Goal: Use online tool/utility: Use online tool/utility

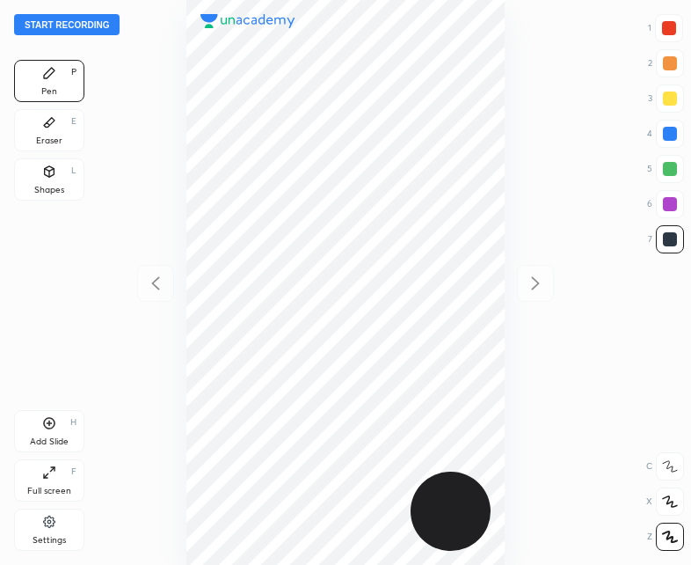
scroll to position [565, 410]
click at [62, 25] on button "Start recording" at bounding box center [67, 24] width 106 height 21
click at [39, 124] on div "Eraser E" at bounding box center [49, 130] width 70 height 42
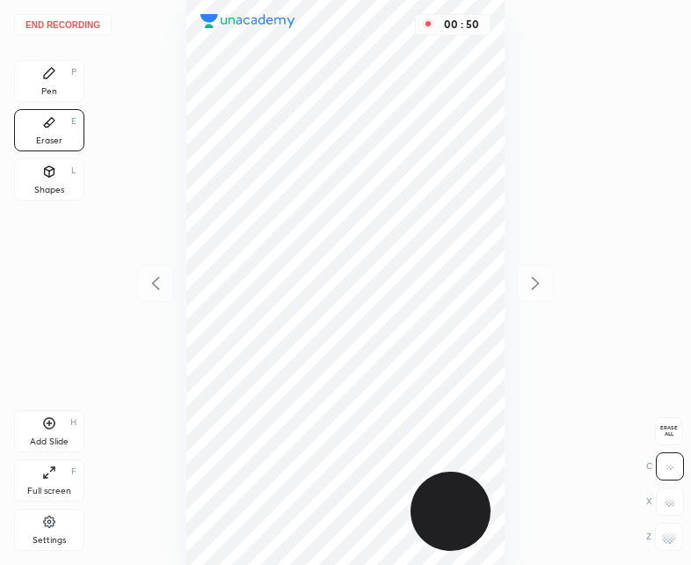
click at [40, 62] on div "Pen P" at bounding box center [49, 81] width 70 height 42
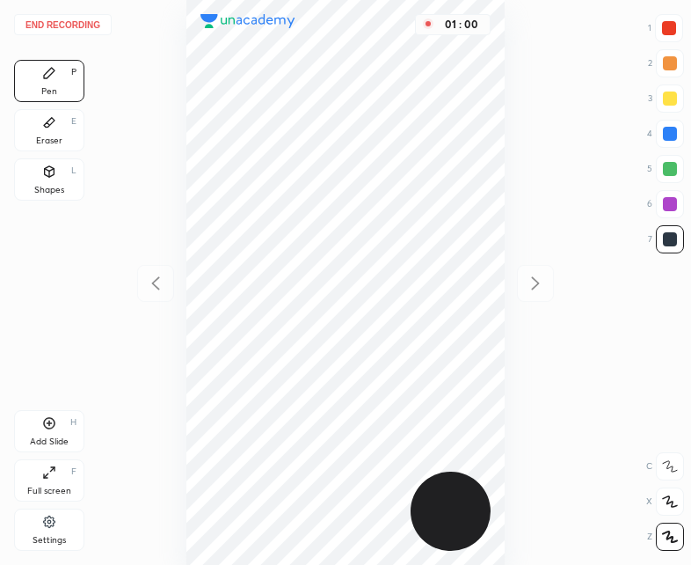
click at [65, 176] on div "Shapes L" at bounding box center [49, 179] width 70 height 42
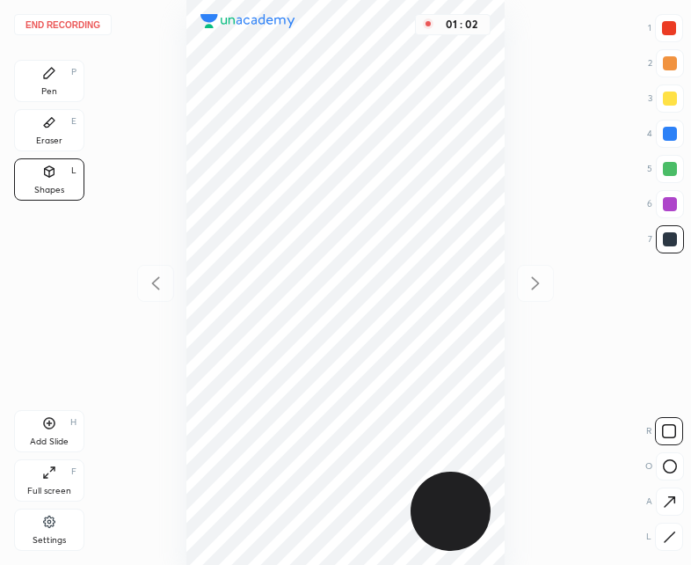
click at [20, 77] on div "Pen P" at bounding box center [49, 81] width 70 height 42
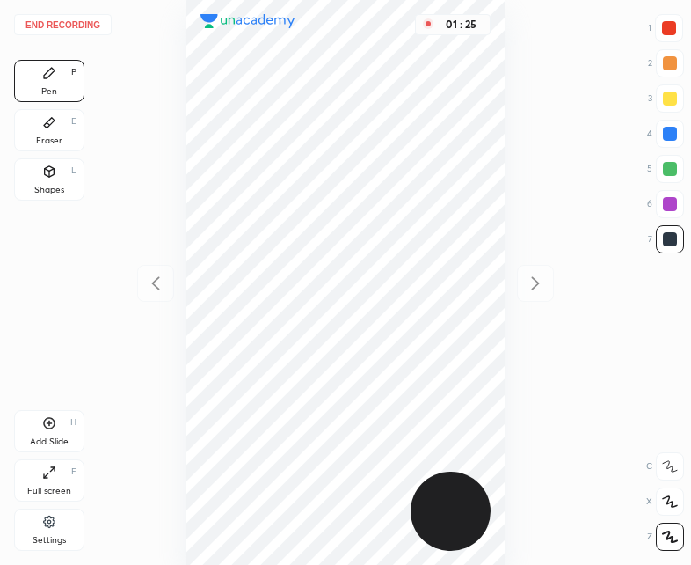
click at [515, 332] on div "01 : 25" at bounding box center [346, 282] width 410 height 565
click at [55, 425] on icon at bounding box center [49, 423] width 11 height 11
click at [157, 279] on icon at bounding box center [156, 283] width 8 height 13
click at [538, 276] on icon at bounding box center [535, 283] width 21 height 21
click at [164, 286] on icon at bounding box center [155, 283] width 21 height 21
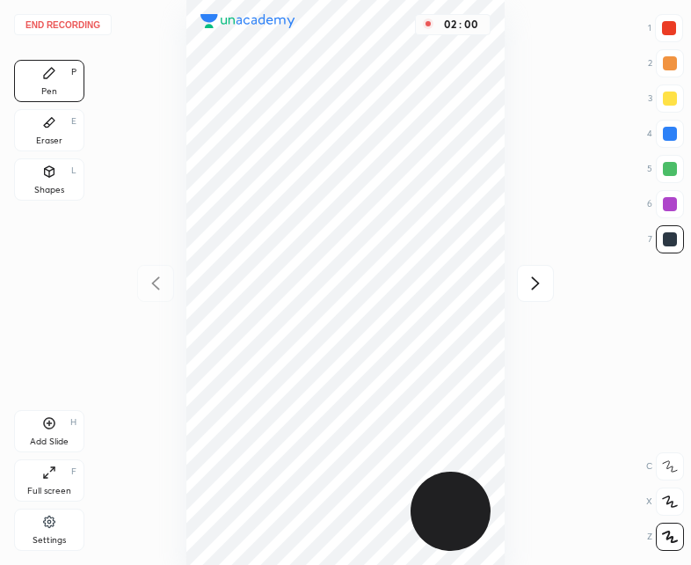
click at [537, 293] on icon at bounding box center [535, 283] width 21 height 21
click at [158, 285] on icon at bounding box center [155, 283] width 21 height 21
click at [542, 285] on icon at bounding box center [535, 283] width 21 height 21
click at [164, 289] on icon at bounding box center [155, 283] width 21 height 21
click at [542, 293] on icon at bounding box center [535, 283] width 21 height 21
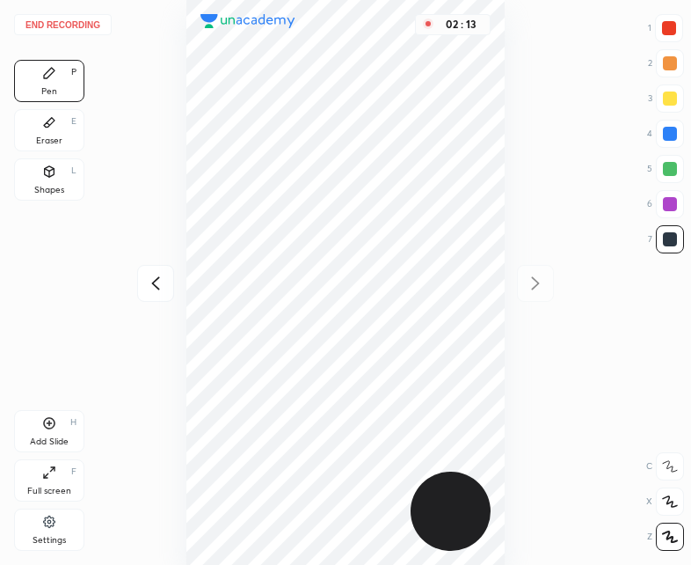
click at [671, 31] on div at bounding box center [669, 28] width 14 height 14
click at [89, 182] on div "End recording 1 2 3 4 5 6 7 R O A L C X Z Erase all C X Z Pen P Eraser E Shapes…" at bounding box center [345, 282] width 691 height 565
click at [62, 175] on div "Shapes L" at bounding box center [49, 179] width 70 height 42
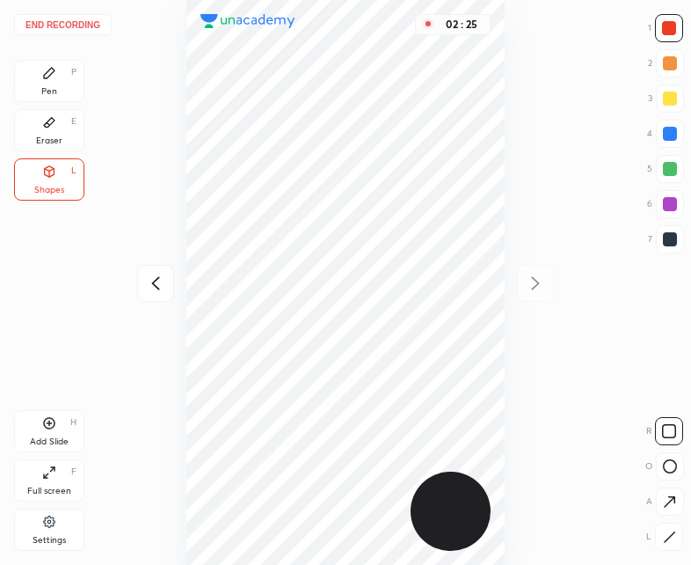
click at [52, 62] on div "Pen P" at bounding box center [49, 81] width 70 height 42
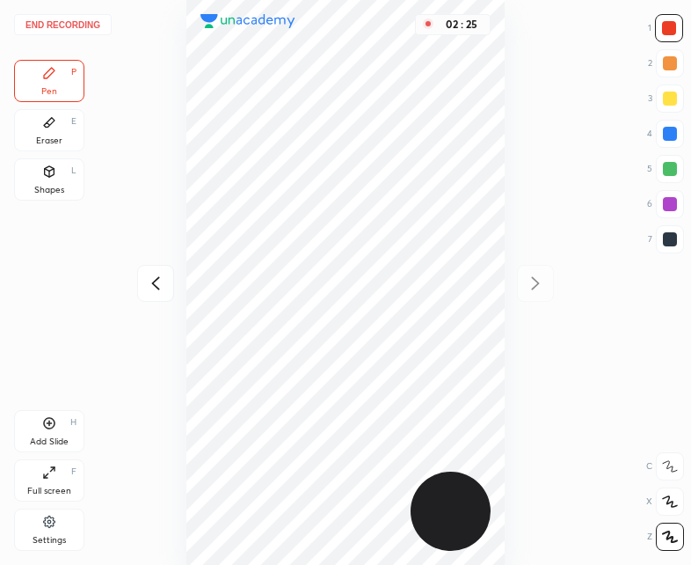
click at [667, 239] on div at bounding box center [670, 239] width 14 height 14
click at [55, 439] on div "Add Slide" at bounding box center [49, 441] width 39 height 9
click at [146, 290] on icon at bounding box center [155, 283] width 21 height 21
click at [543, 285] on icon at bounding box center [535, 283] width 21 height 21
click at [164, 279] on icon at bounding box center [155, 283] width 21 height 21
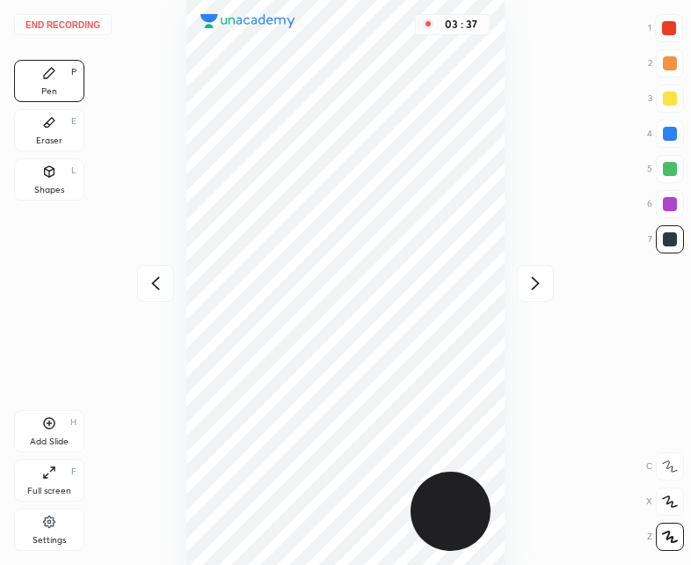
click at [157, 283] on icon at bounding box center [155, 283] width 21 height 21
click at [539, 274] on icon at bounding box center [535, 283] width 21 height 21
click at [542, 275] on icon at bounding box center [535, 283] width 21 height 21
click at [69, 20] on button "End recording" at bounding box center [63, 24] width 98 height 21
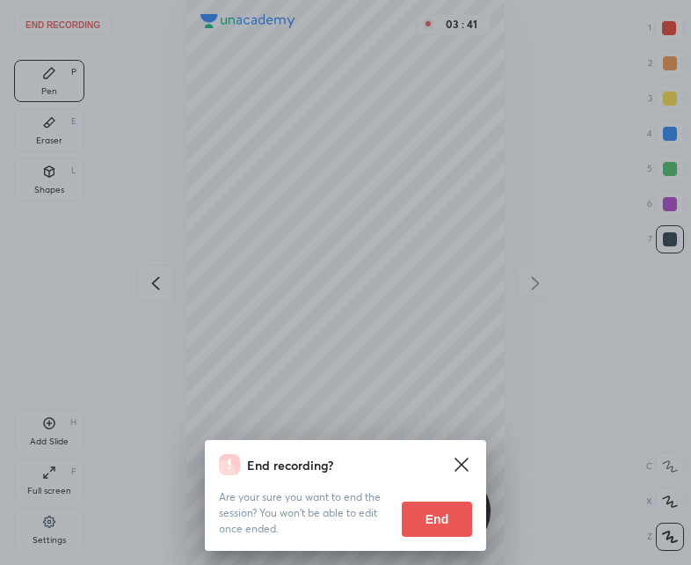
click at [442, 516] on button "End" at bounding box center [437, 518] width 70 height 35
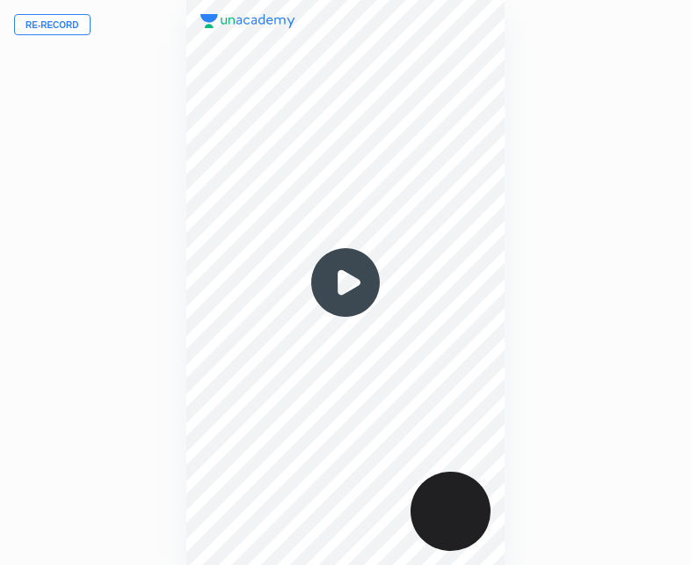
click at [340, 285] on img at bounding box center [345, 282] width 84 height 84
